Goal: Information Seeking & Learning: Learn about a topic

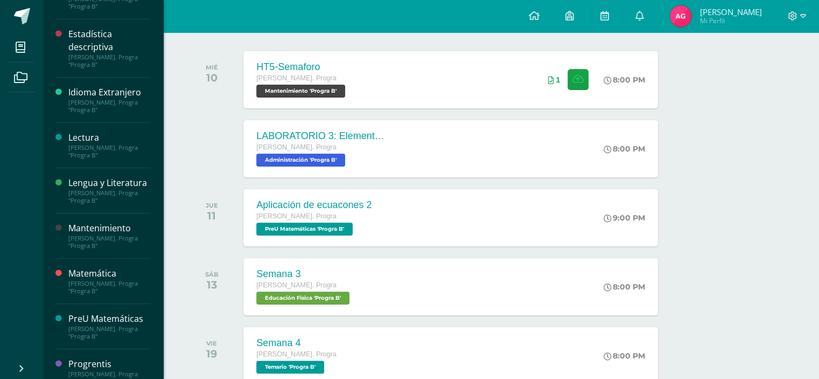
scroll to position [323, 0]
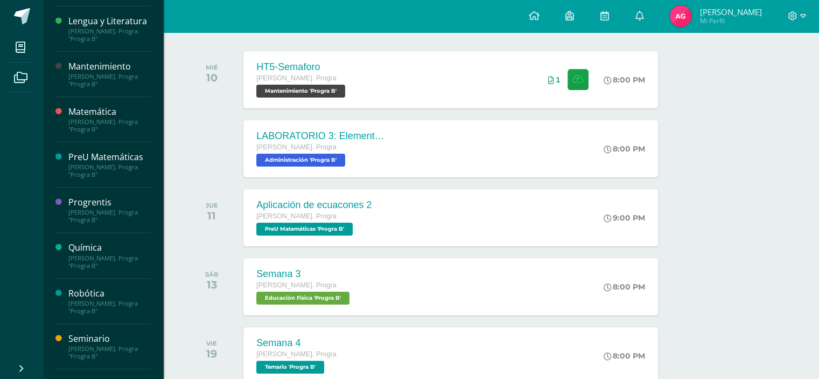
click at [95, 163] on div "PreU Matemáticas" at bounding box center [109, 157] width 82 height 12
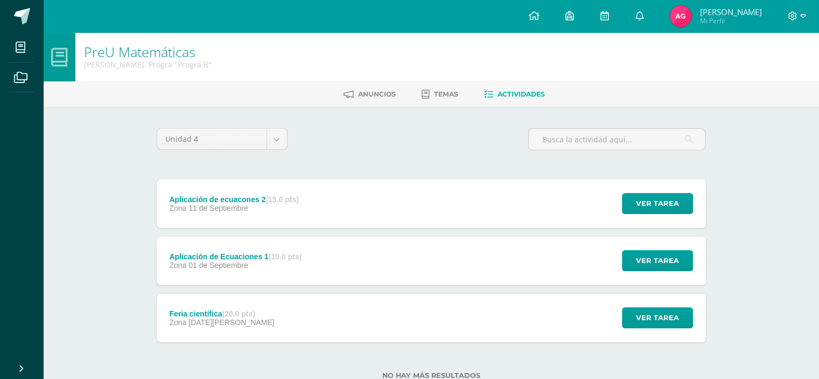
click at [243, 269] on span "01 de Septiembre" at bounding box center [218, 265] width 60 height 9
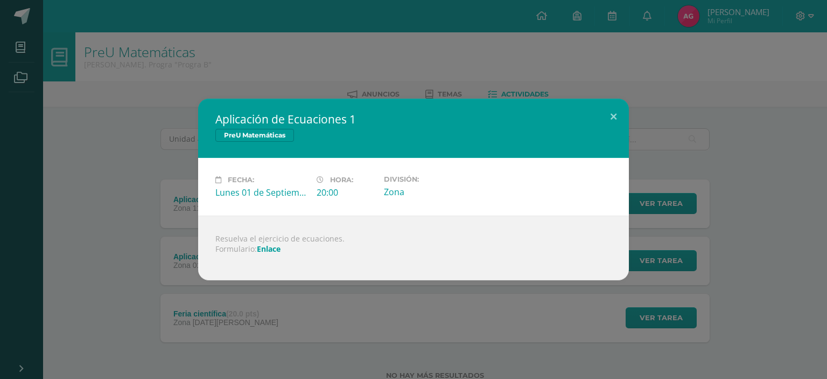
click at [262, 257] on div at bounding box center [413, 258] width 396 height 9
click at [278, 246] on link "Enlace" at bounding box center [269, 248] width 24 height 10
